Goal: Information Seeking & Learning: Learn about a topic

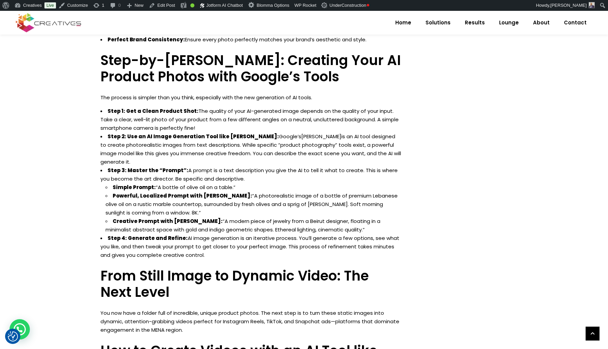
scroll to position [552, 0]
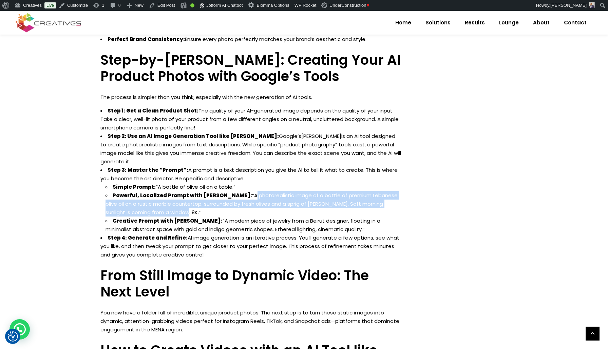
drag, startPoint x: 152, startPoint y: 188, endPoint x: 243, endPoint y: 170, distance: 92.4
click at [236, 191] on li "Powerful, Localized Prompt with Nano Banana: “A photorealistic image of a bottl…" at bounding box center [253, 203] width 296 height 25
copy li "A photorealistic image of a bottle of premium Lebanese olive oil on a rustic ma…"
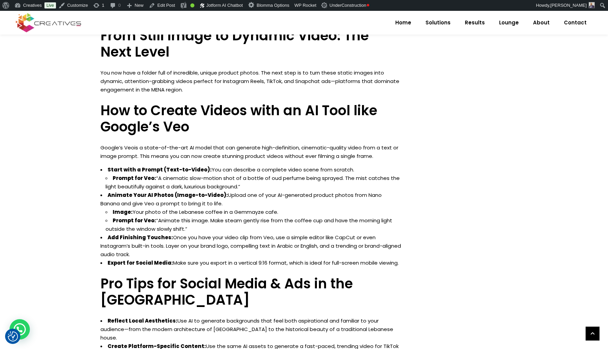
scroll to position [1089, 0]
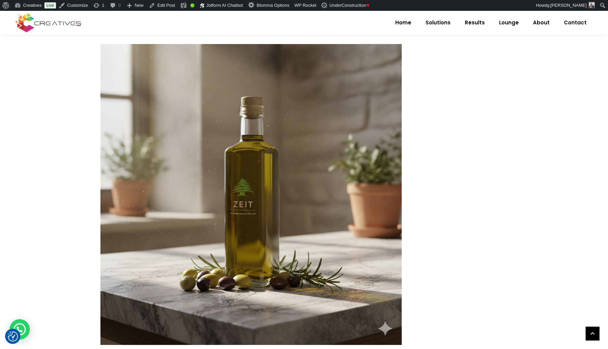
scroll to position [778, 0]
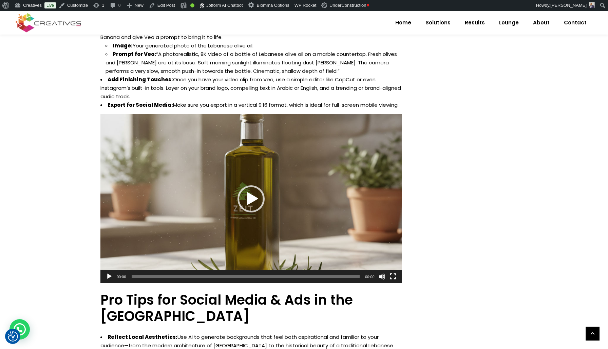
scroll to position [1270, 0]
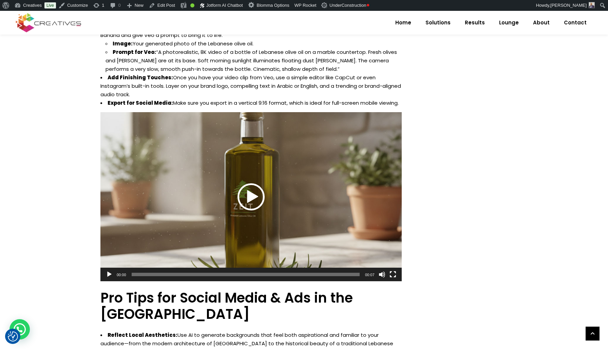
click at [255, 183] on div "Play" at bounding box center [250, 196] width 27 height 27
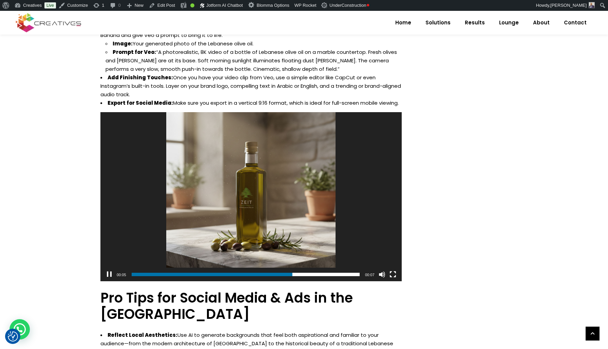
click at [107, 271] on button "Pause" at bounding box center [109, 274] width 7 height 7
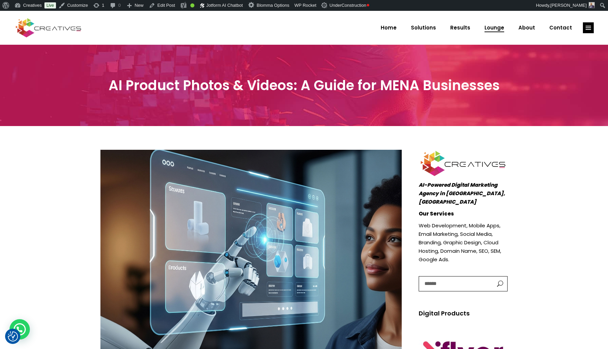
scroll to position [0, 0]
drag, startPoint x: 534, startPoint y: 87, endPoint x: 497, endPoint y: 86, distance: 36.6
click at [531, 87] on div "AI Product Photos & Videos: A Guide for MENA Businesses" at bounding box center [304, 85] width 608 height 81
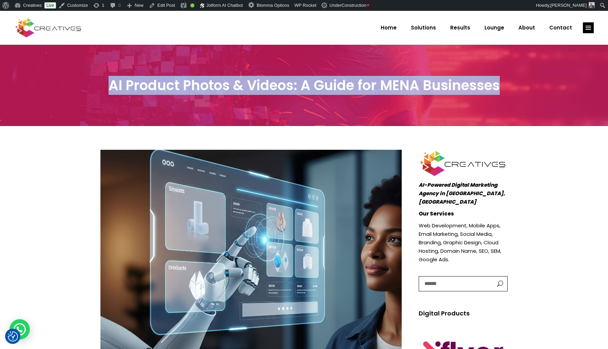
drag, startPoint x: 498, startPoint y: 86, endPoint x: 110, endPoint y: 89, distance: 388.2
click at [110, 89] on h3 "AI Product Photos & Videos: A Guide for MENA Businesses" at bounding box center [303, 85] width 407 height 16
copy h3 "AI Product Photos & Videos: A Guide for MENA Businesses"
click at [154, 93] on h3 "AI Product Photos & Videos: A Guide for MENA Businesses" at bounding box center [303, 85] width 407 height 16
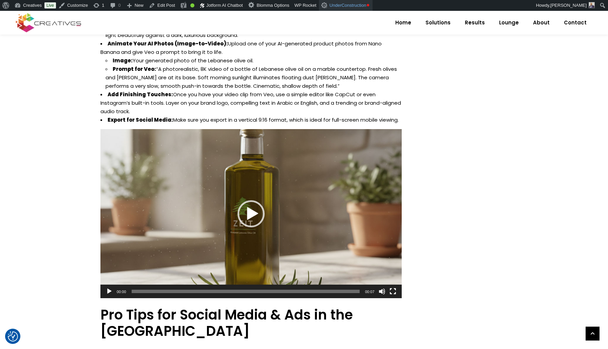
scroll to position [1256, 0]
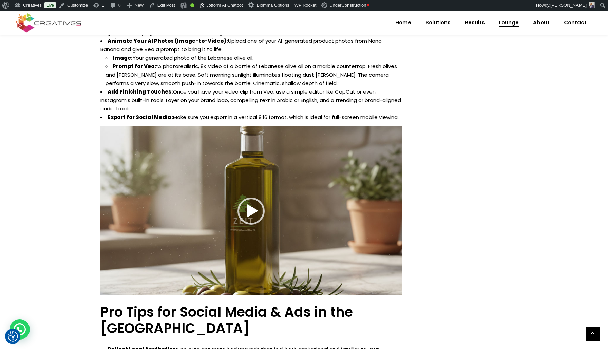
click at [516, 23] on span "Lounge" at bounding box center [509, 23] width 20 height 18
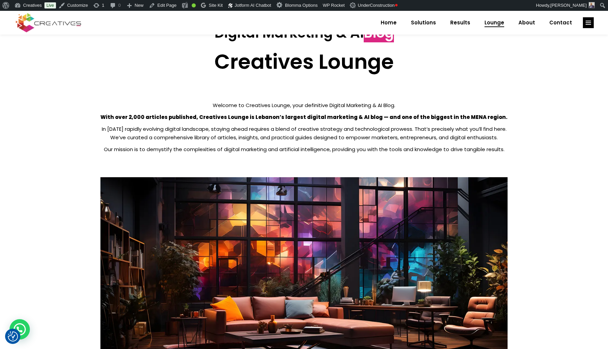
scroll to position [54, 0]
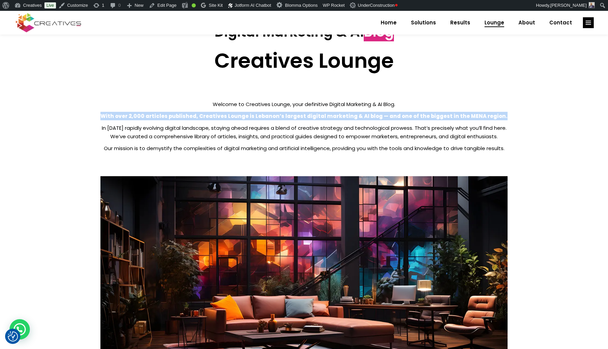
drag, startPoint x: 116, startPoint y: 117, endPoint x: 505, endPoint y: 117, distance: 389.2
click at [505, 117] on p "With over 2,000 articles published, Creatives Lounge is Lebanon’s largest digit…" at bounding box center [303, 116] width 407 height 8
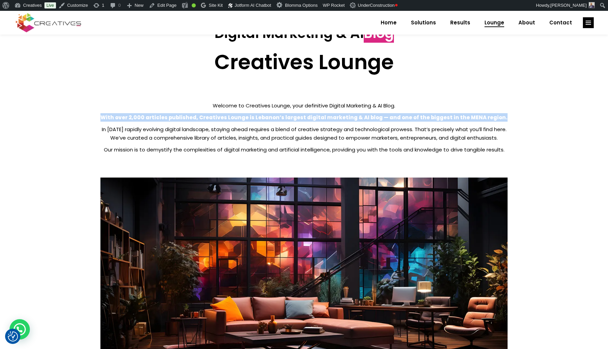
copy strong "With over 2,000 articles published, Creatives Lounge is Lebanon’s largest digit…"
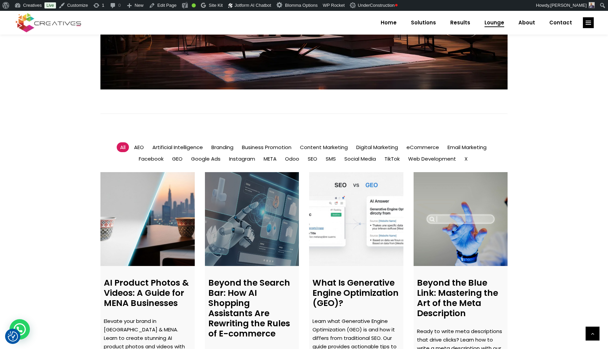
scroll to position [430, 0]
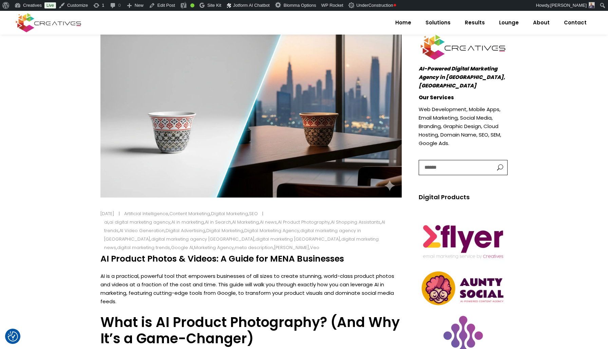
scroll to position [117, 0]
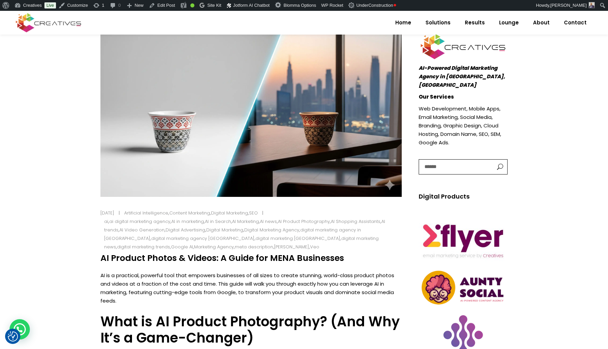
drag, startPoint x: 128, startPoint y: 257, endPoint x: 338, endPoint y: 259, distance: 209.9
click at [343, 259] on h4 "AI Product Photos & Videos: A Guide for MENA Businesses" at bounding box center [250, 258] width 301 height 10
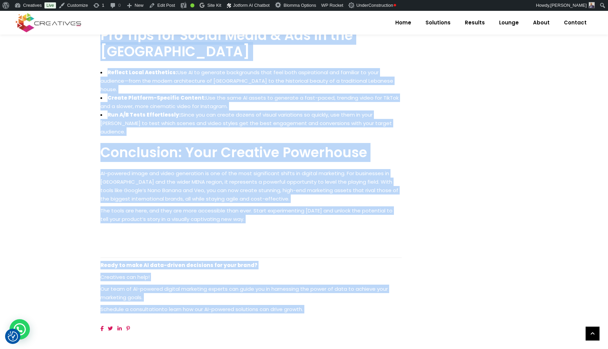
scroll to position [1503, 0]
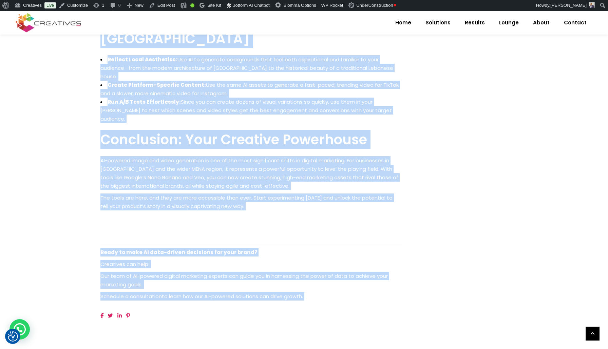
drag, startPoint x: 101, startPoint y: 114, endPoint x: 317, endPoint y: 272, distance: 267.0
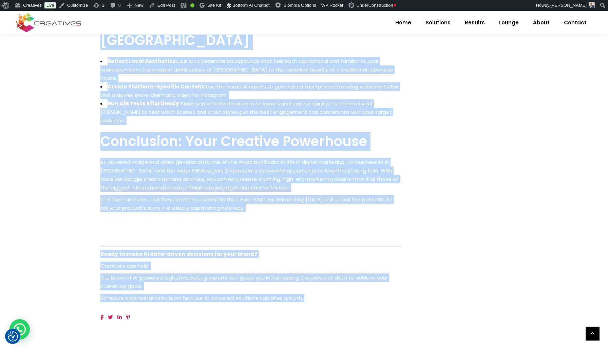
copy div "LO ip d sitametco, adipisci elit sedd eiusmodt incididunt ut lab etdol ma aliqu…"
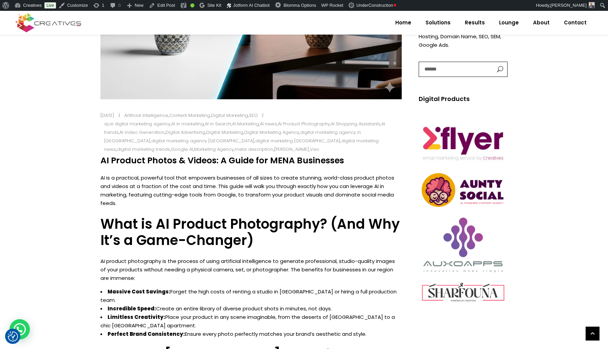
scroll to position [266, 0]
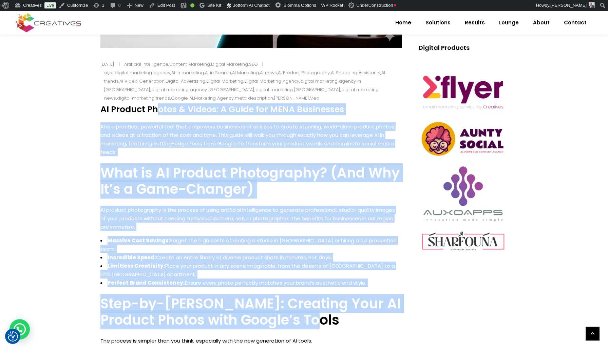
drag, startPoint x: 102, startPoint y: 110, endPoint x: 344, endPoint y: 316, distance: 318.4
copy div "LO Ipsumdo Sitame & Consec: A Elits doe TEMP Incididunt UT la e doloremag, aliq…"
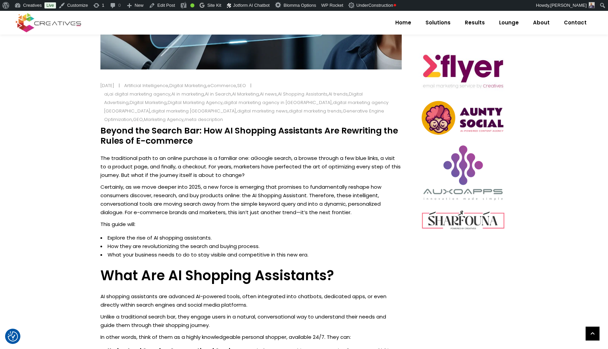
scroll to position [311, 0]
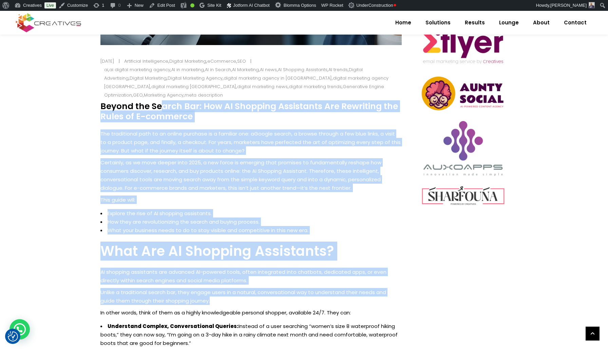
drag, startPoint x: 102, startPoint y: 96, endPoint x: 406, endPoint y: 294, distance: 363.2
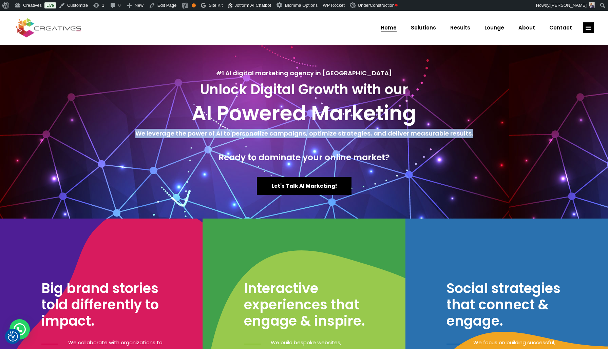
drag, startPoint x: 138, startPoint y: 131, endPoint x: 491, endPoint y: 134, distance: 352.9
click at [491, 134] on h5 "We leverage the power of AI to personalize campaigns, optimize strategies, and …" at bounding box center [304, 133] width 594 height 9
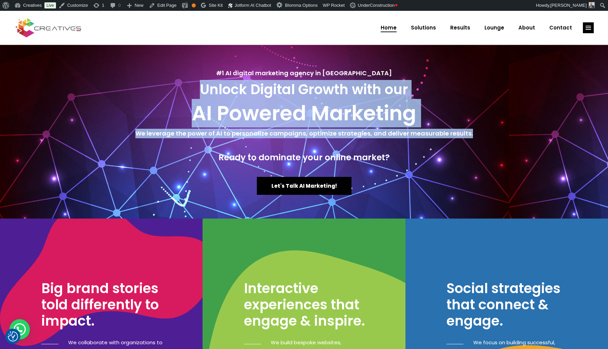
drag, startPoint x: 204, startPoint y: 89, endPoint x: 469, endPoint y: 136, distance: 269.7
click at [470, 137] on div "#1 AI digital marketing agency in Lebanon Unlock Digital Growth with our AI Pow…" at bounding box center [304, 132] width 594 height 174
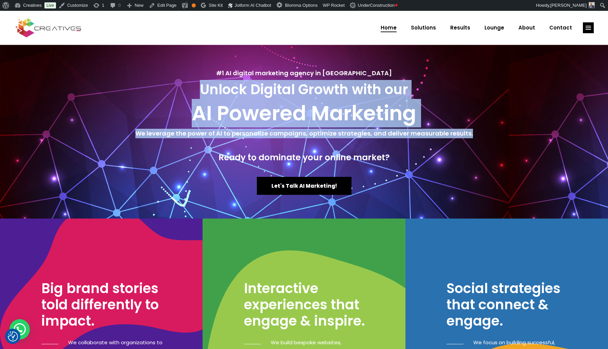
copy div "Unlock Digital Growth with our AI Powered Marketing We leverage the power of AI…"
